Goal: Obtain resource: Obtain resource

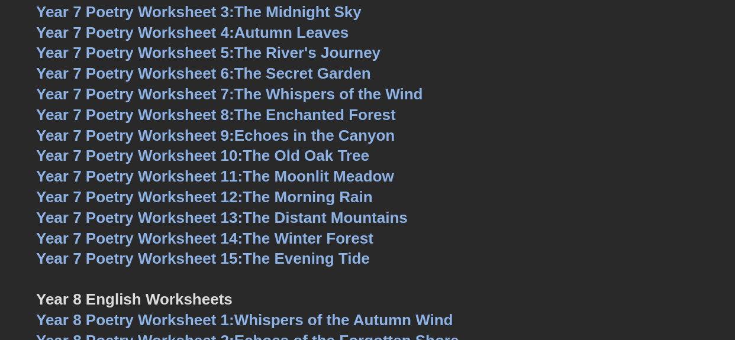
click at [266, 188] on link "Year 7 Poetry Worksheet 12: The Morning Rain" at bounding box center [204, 197] width 336 height 18
click at [240, 167] on span "Year 7 Poetry Worksheet 11:" at bounding box center [139, 176] width 206 height 18
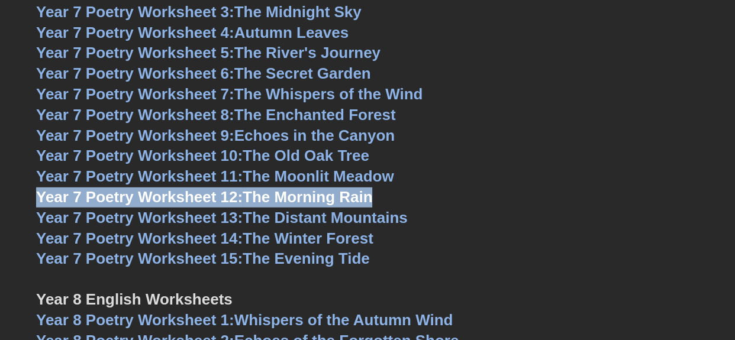
copy link "Year 7 Poetry Worksheet 12: The Morning Rain"
click at [480, 188] on h3 "Year 7 Poetry Worksheet 12: The Morning Rain" at bounding box center [367, 198] width 663 height 20
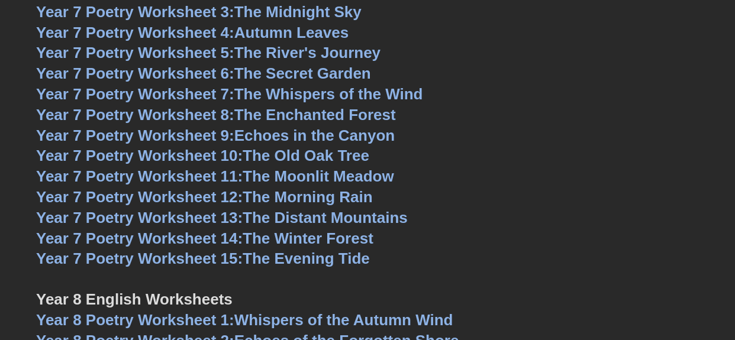
click at [338, 147] on link "Year 7 Poetry Worksheet 10: The Old Oak Tree" at bounding box center [202, 156] width 333 height 18
click at [455, 188] on h3 "Year 7 Poetry Worksheet 12: The Morning Rain" at bounding box center [367, 198] width 663 height 20
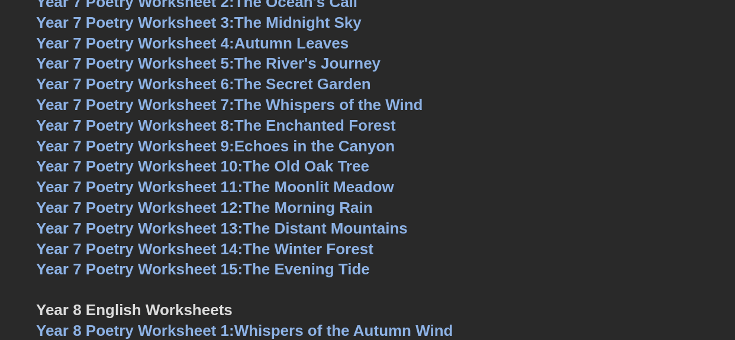
scroll to position [6866, 0]
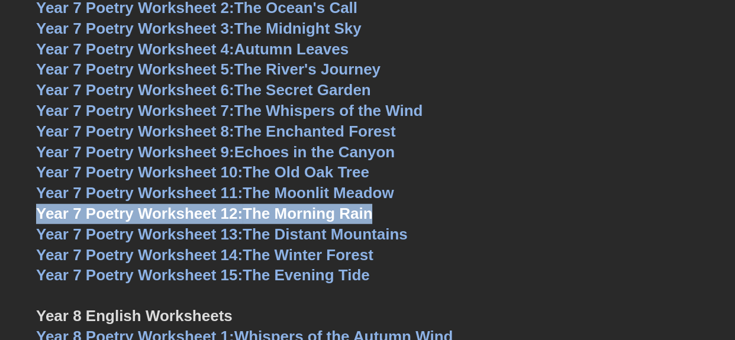
copy link "Year 7 Poetry Worksheet 12: The Morning Rain"
